Goal: Information Seeking & Learning: Understand process/instructions

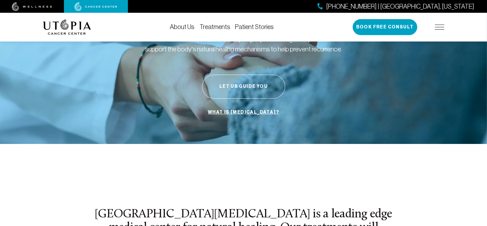
scroll to position [128, 0]
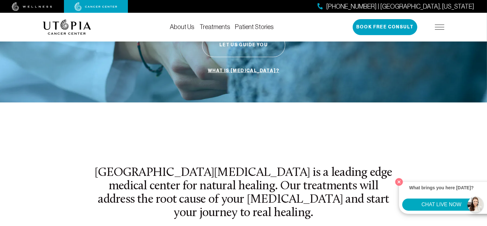
click at [438, 26] on img at bounding box center [440, 27] width 10 height 5
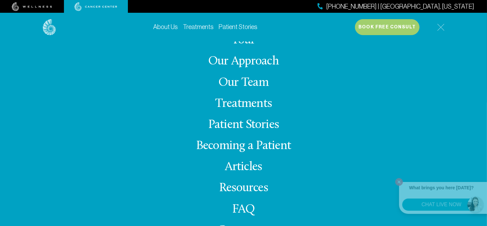
scroll to position [17, 0]
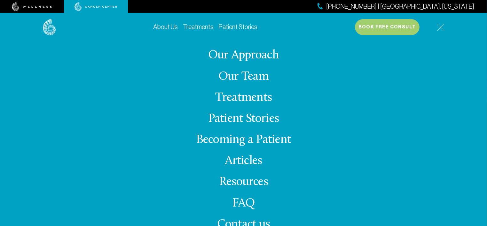
click at [238, 224] on span "Contact us" at bounding box center [243, 225] width 53 height 12
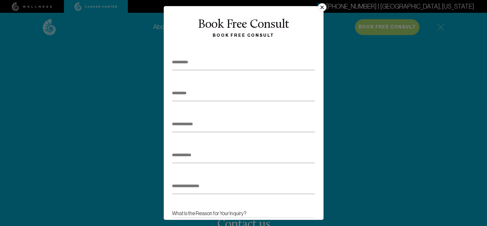
click at [322, 5] on button "×" at bounding box center [322, 7] width 8 height 8
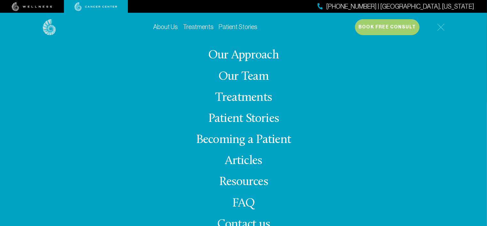
click at [233, 139] on link "Becoming a Patient" at bounding box center [243, 140] width 95 height 12
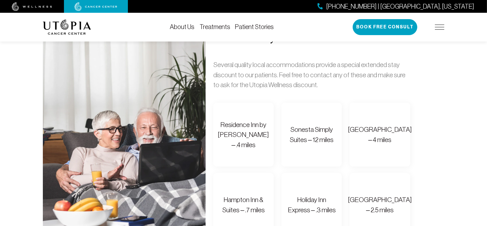
scroll to position [416, 0]
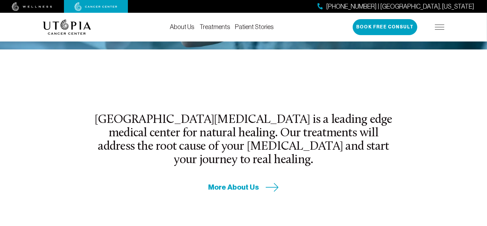
scroll to position [143, 0]
